Goal: Transaction & Acquisition: Purchase product/service

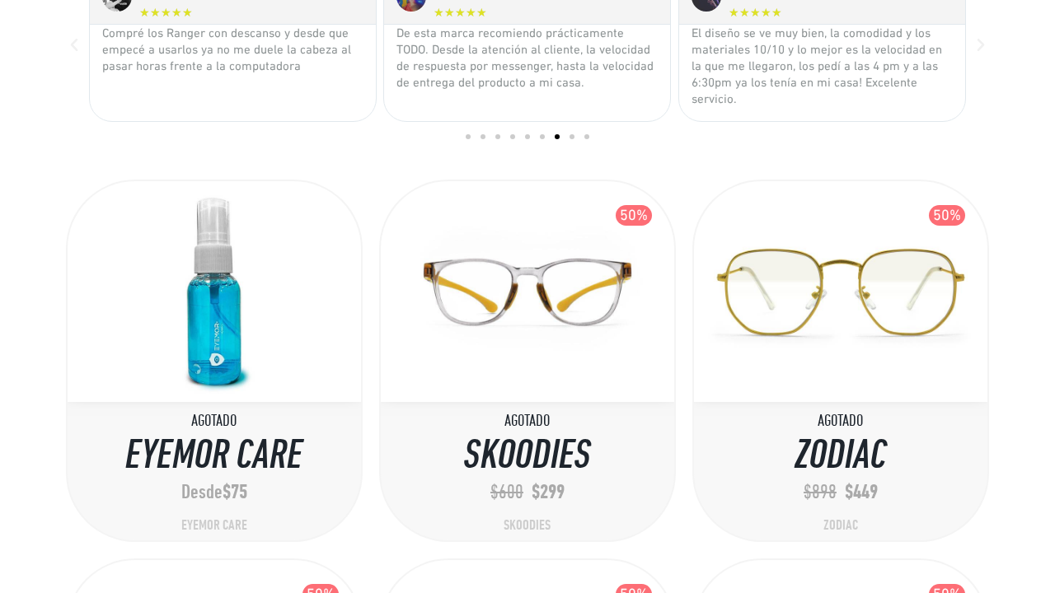
scroll to position [2303, 0]
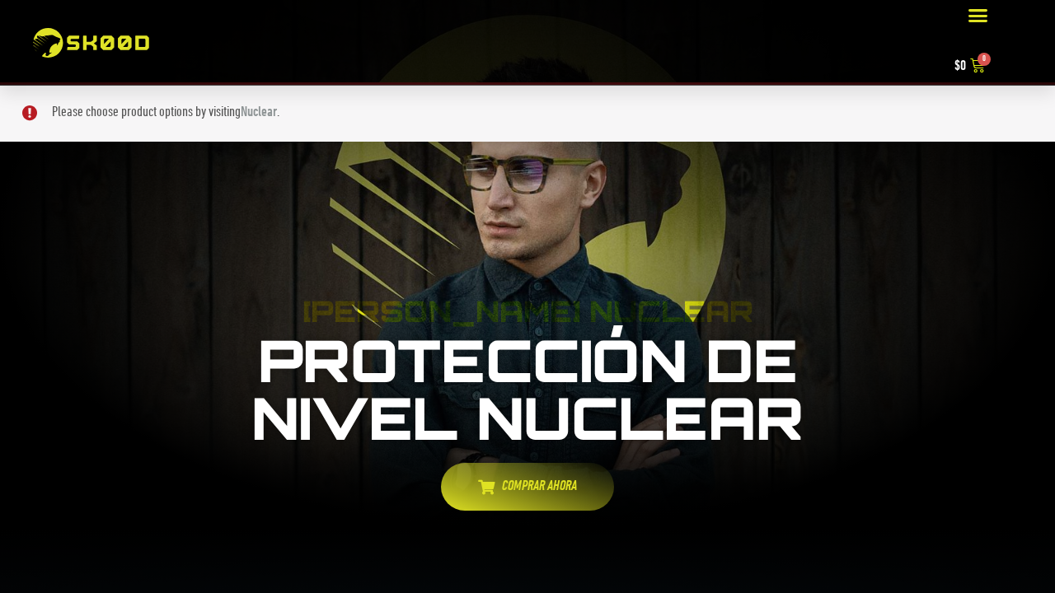
click at [485, 486] on icon at bounding box center [486, 487] width 16 height 15
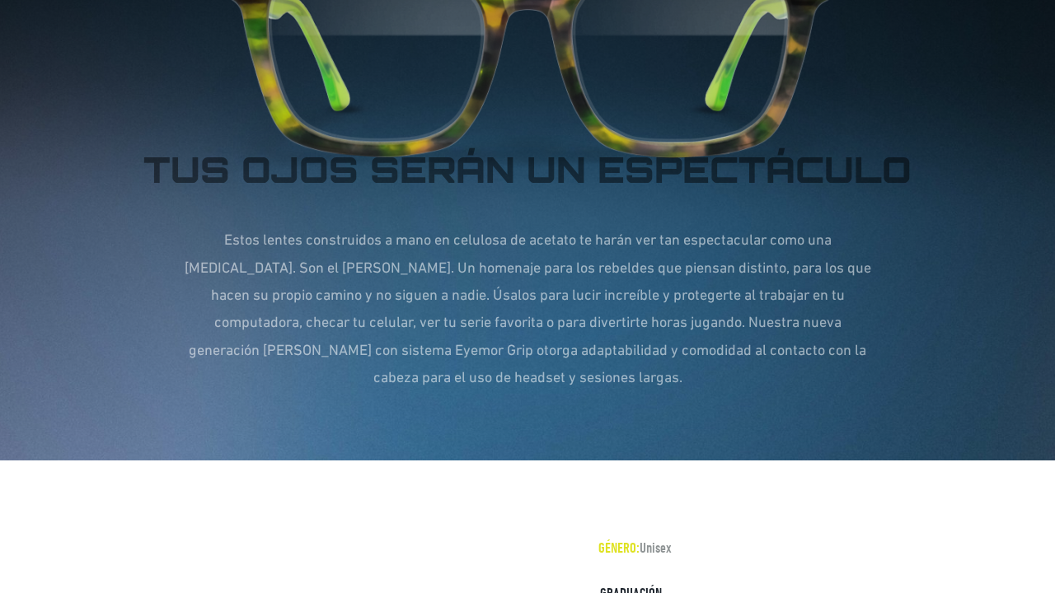
scroll to position [1393, 0]
